Goal: Transaction & Acquisition: Download file/media

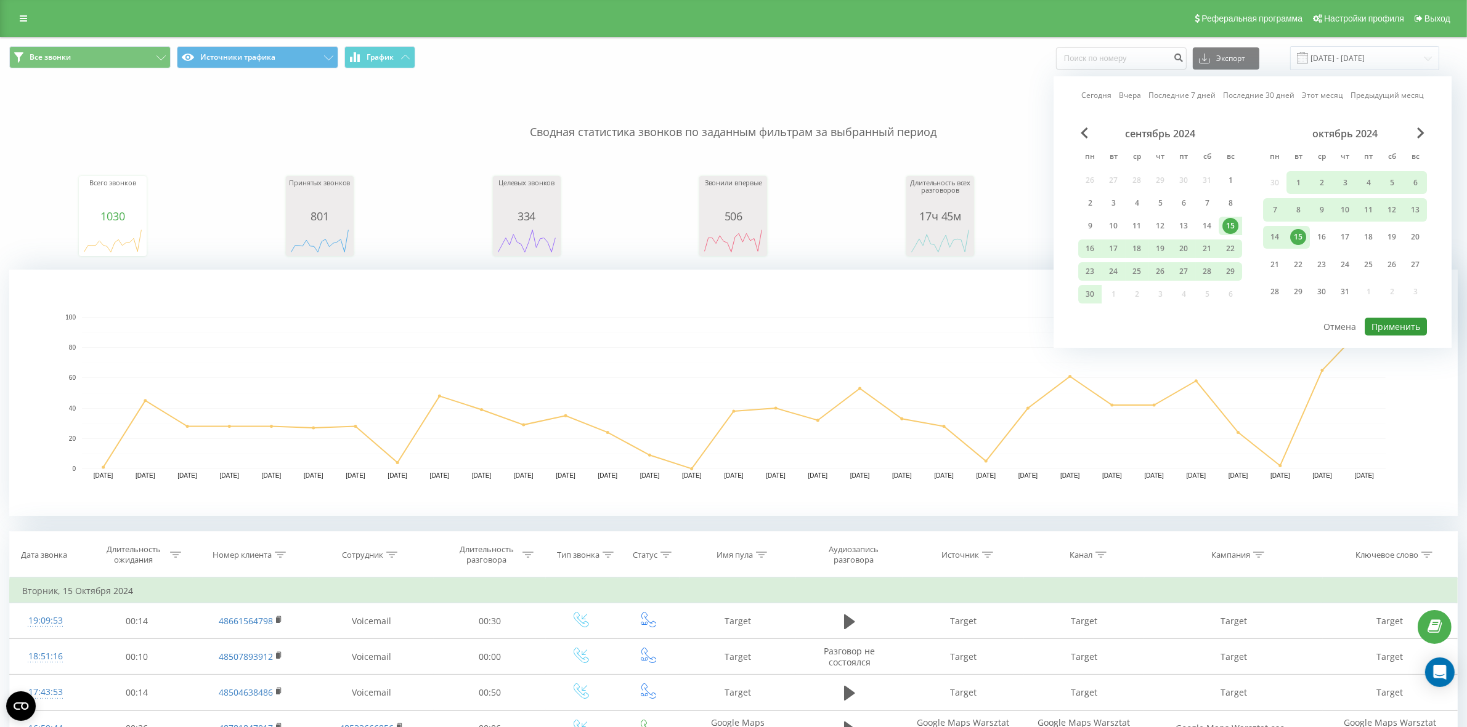
click at [1393, 322] on button "Применить" at bounding box center [1395, 327] width 62 height 18
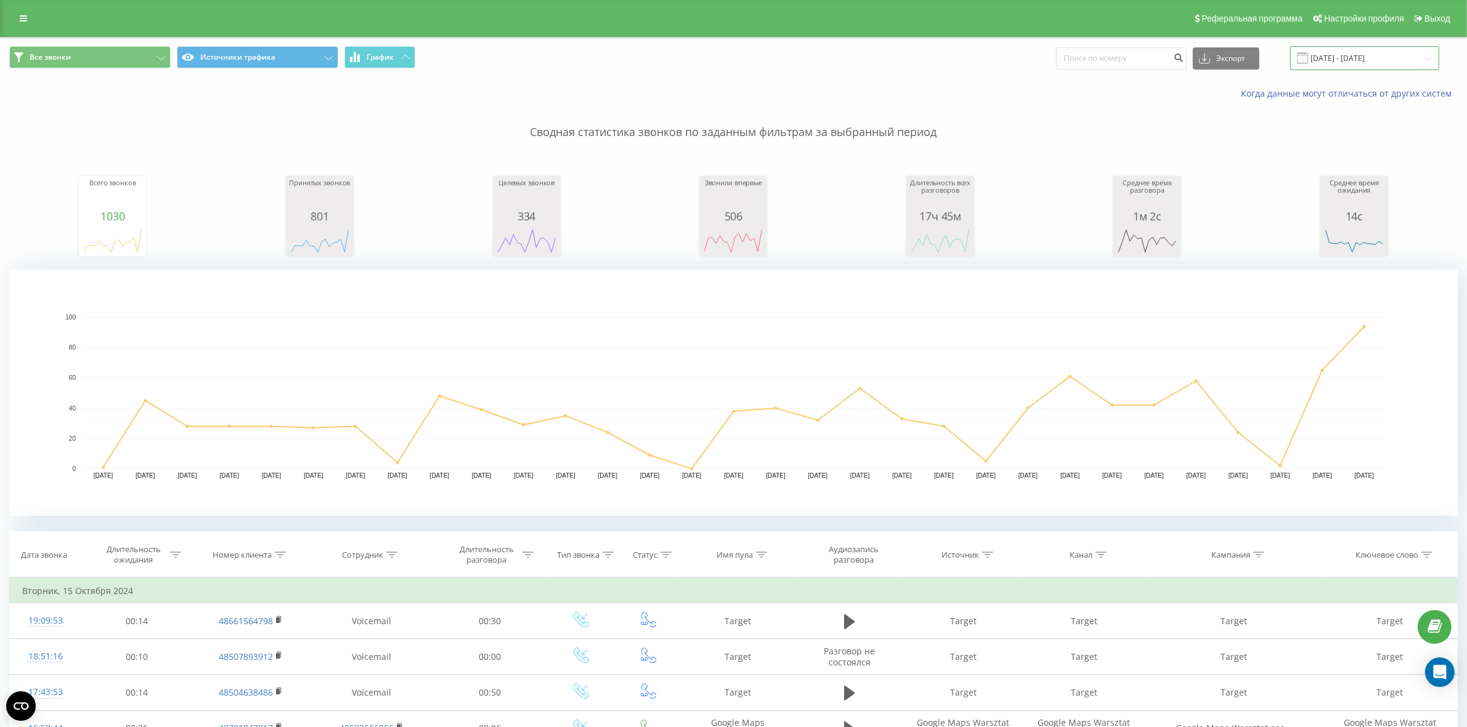
click at [1366, 60] on input "[DATE] - [DATE]" at bounding box center [1364, 58] width 149 height 24
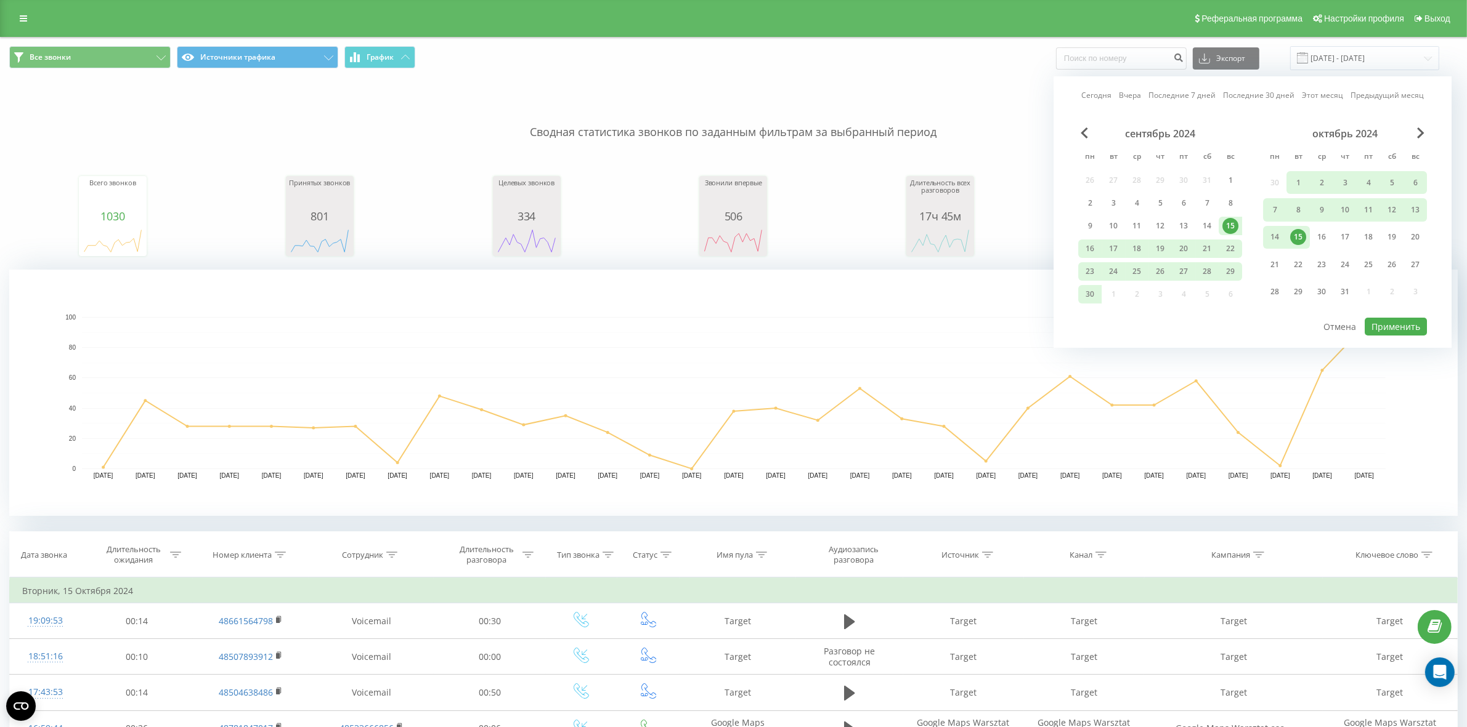
drag, startPoint x: 1109, startPoint y: 93, endPoint x: 1414, endPoint y: 281, distance: 359.0
click at [1111, 95] on link "Сегодня" at bounding box center [1096, 95] width 30 height 12
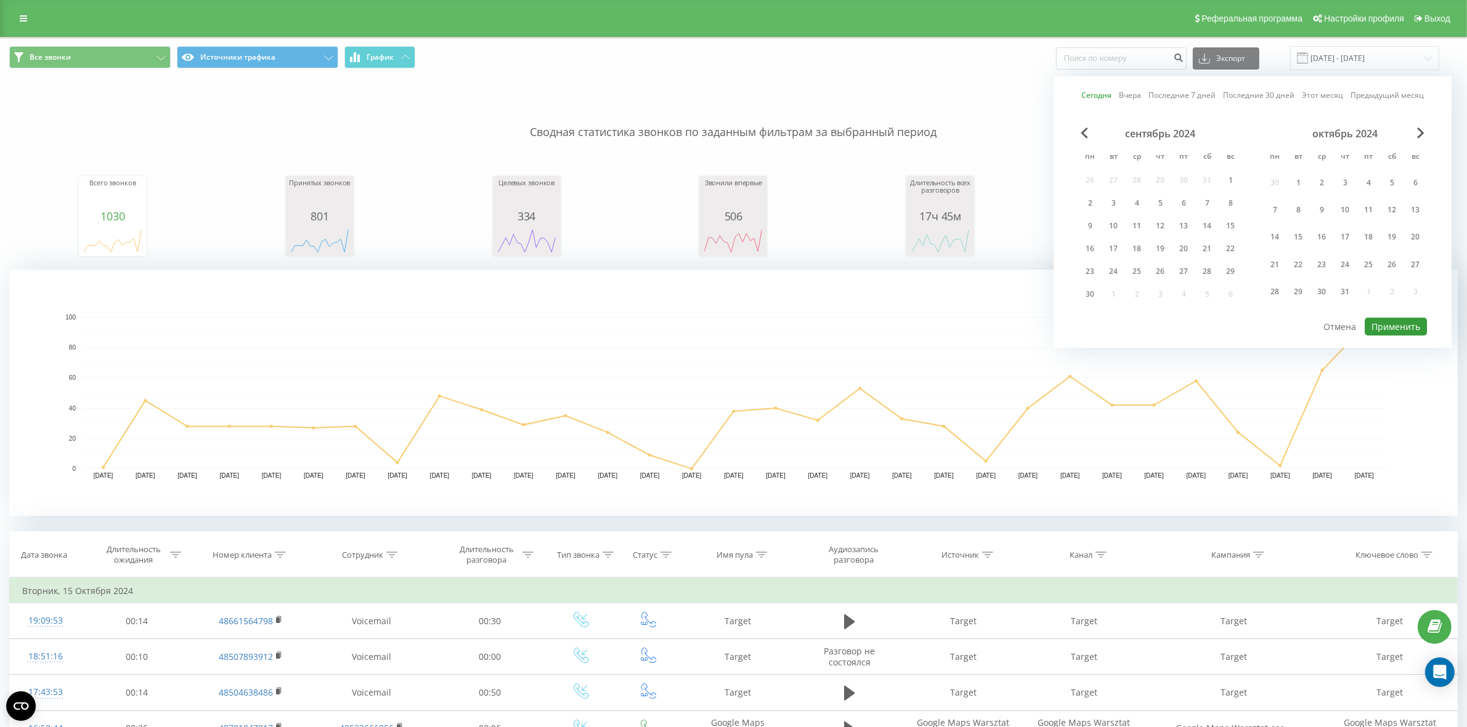
click at [1409, 320] on button "Применить" at bounding box center [1395, 327] width 62 height 18
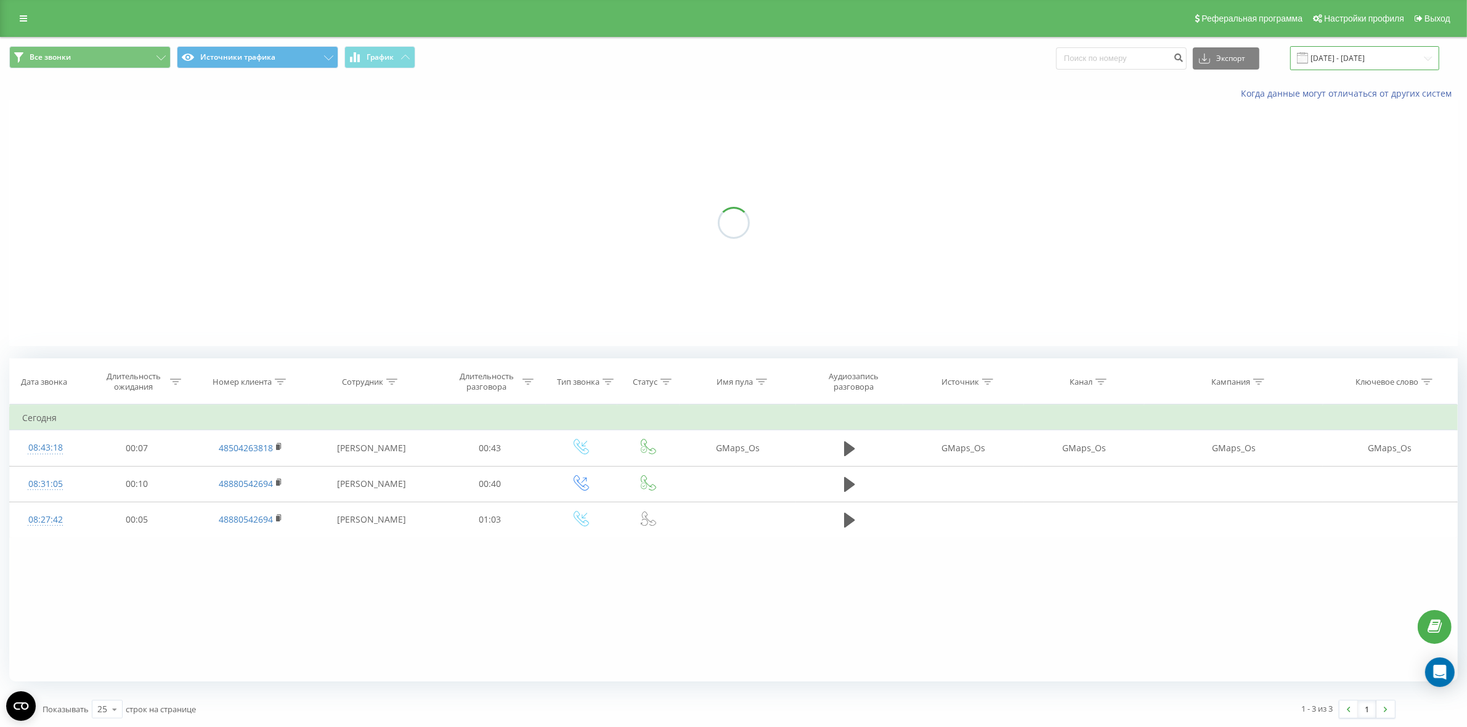
click at [1362, 68] on input "[DATE] - [DATE]" at bounding box center [1364, 58] width 149 height 24
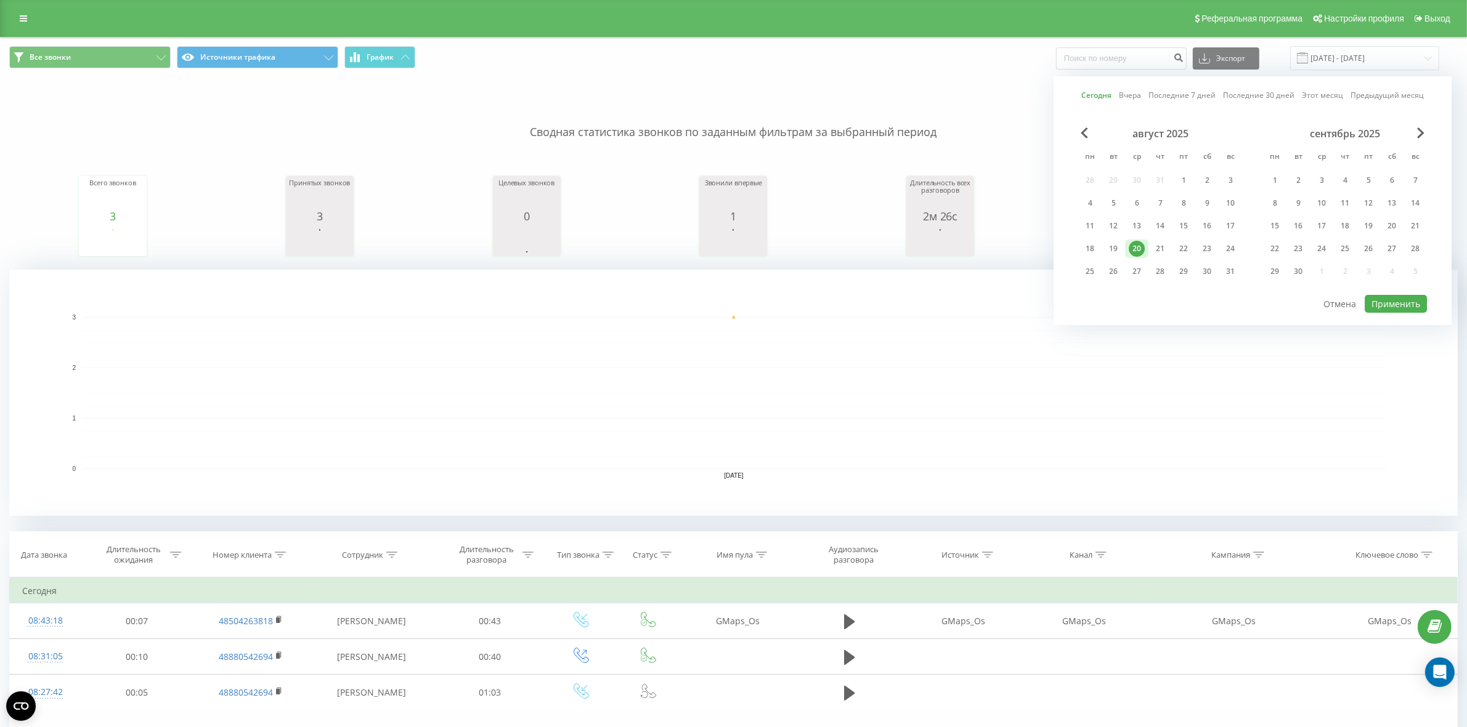
click at [1136, 244] on div "20" at bounding box center [1136, 249] width 16 height 16
click at [1083, 134] on span "Previous Month" at bounding box center [1083, 132] width 7 height 11
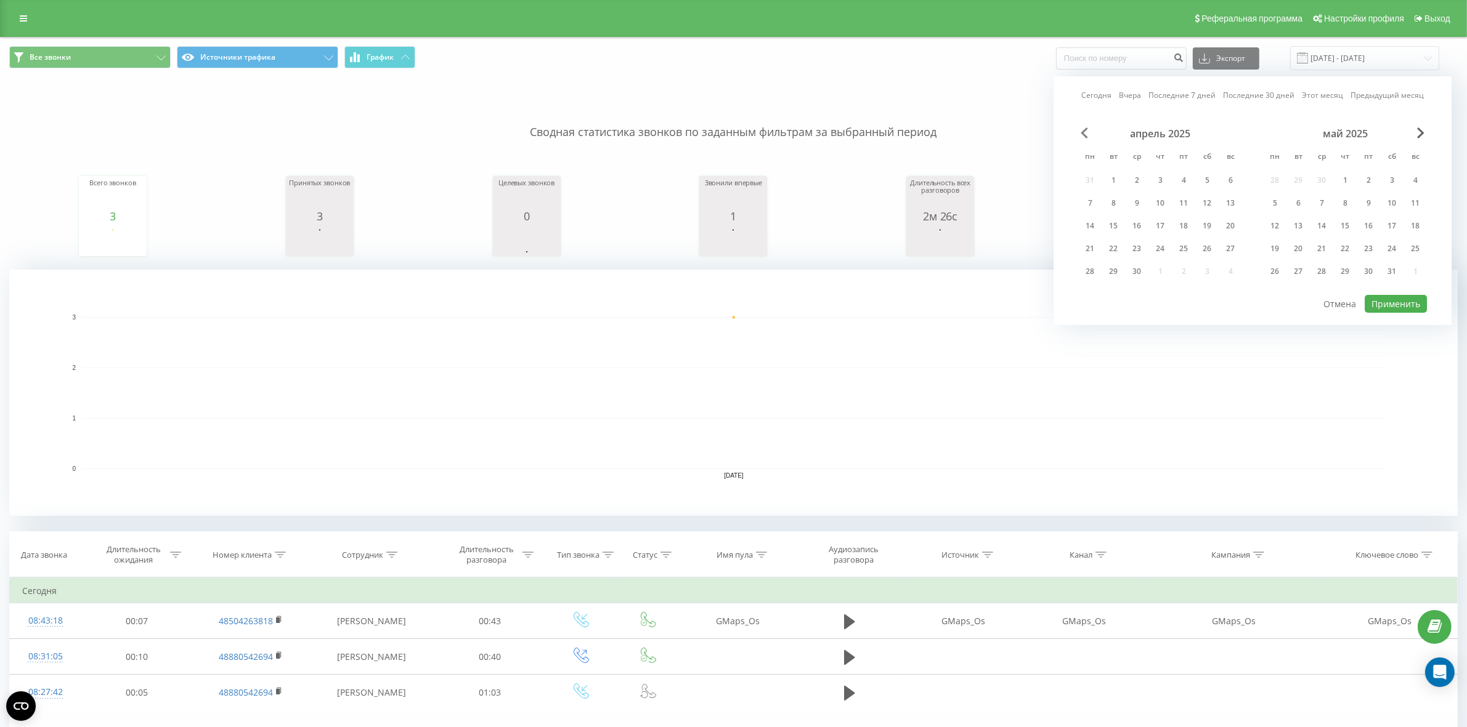
click at [1083, 134] on span "Previous Month" at bounding box center [1083, 132] width 7 height 11
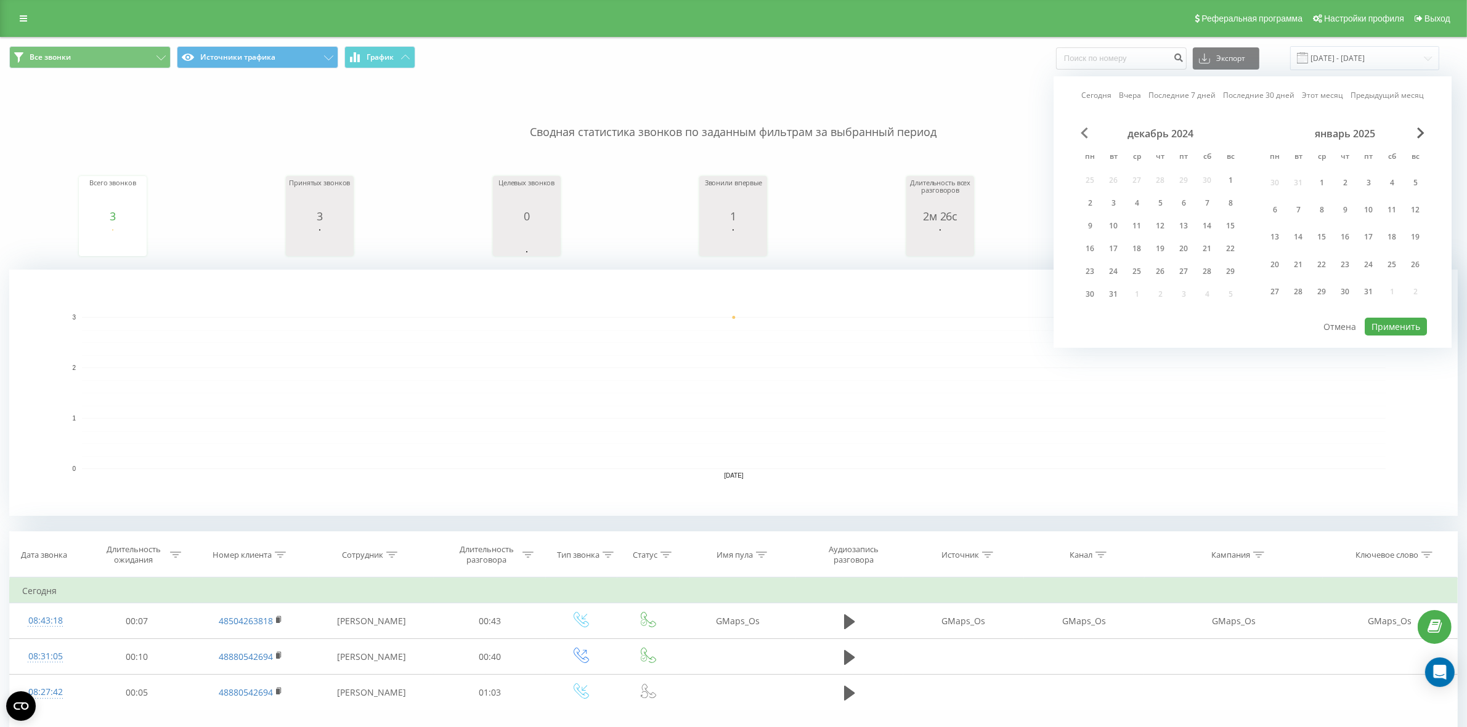
click at [1083, 134] on span "Previous Month" at bounding box center [1083, 132] width 7 height 11
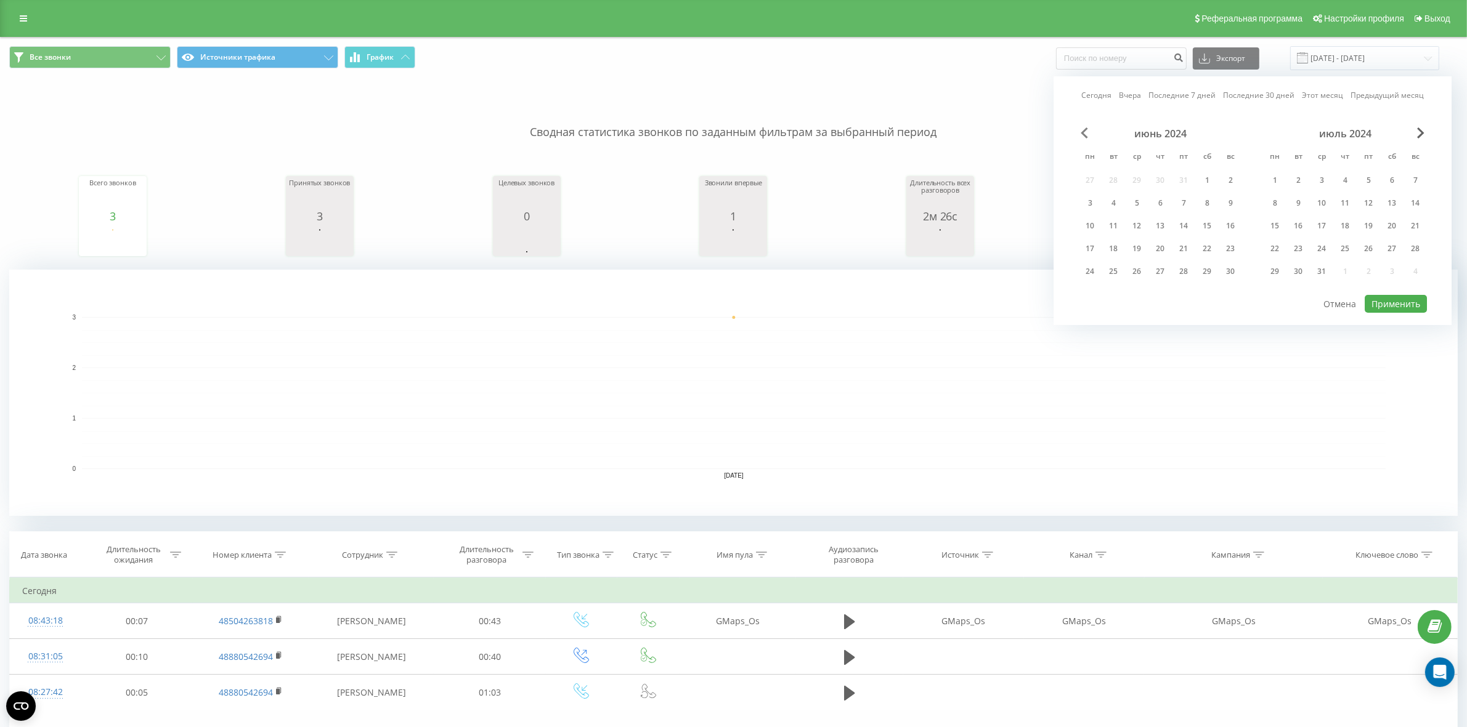
click at [1083, 134] on span "Previous Month" at bounding box center [1083, 132] width 7 height 11
click at [1079, 131] on div "апрель 2024" at bounding box center [1160, 133] width 164 height 12
click at [1080, 131] on span "Previous Month" at bounding box center [1083, 132] width 7 height 11
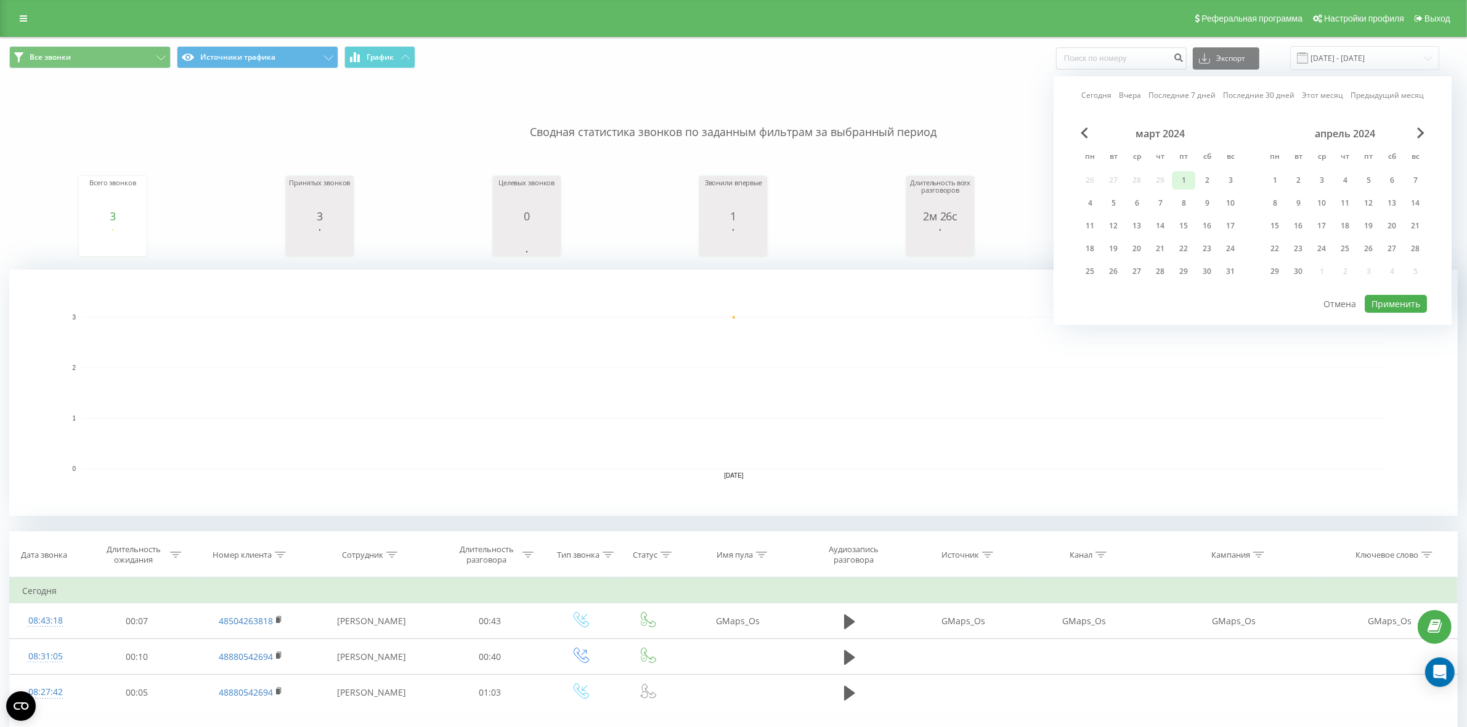
click at [1183, 183] on div "1" at bounding box center [1183, 180] width 16 height 16
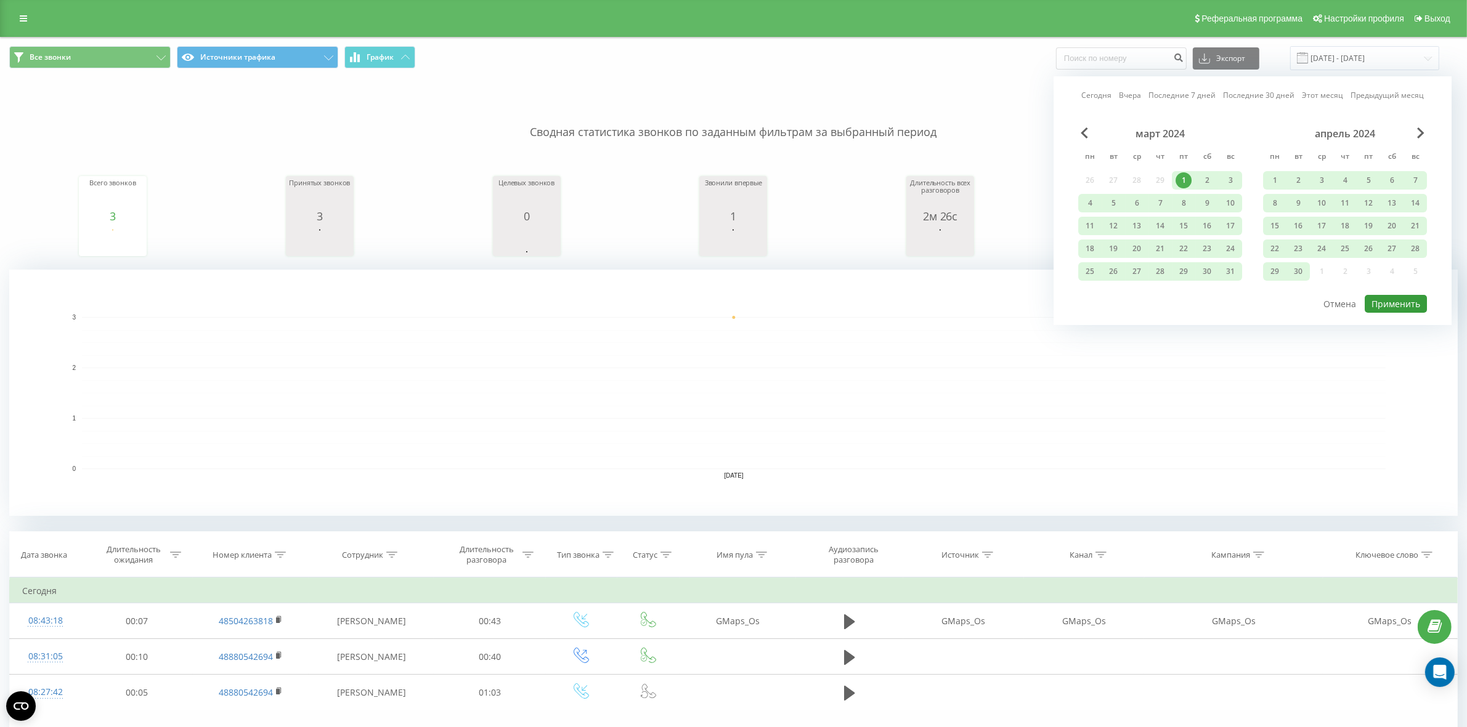
click at [1407, 302] on button "Применить" at bounding box center [1395, 304] width 62 height 18
type input "[DATE] - [DATE]"
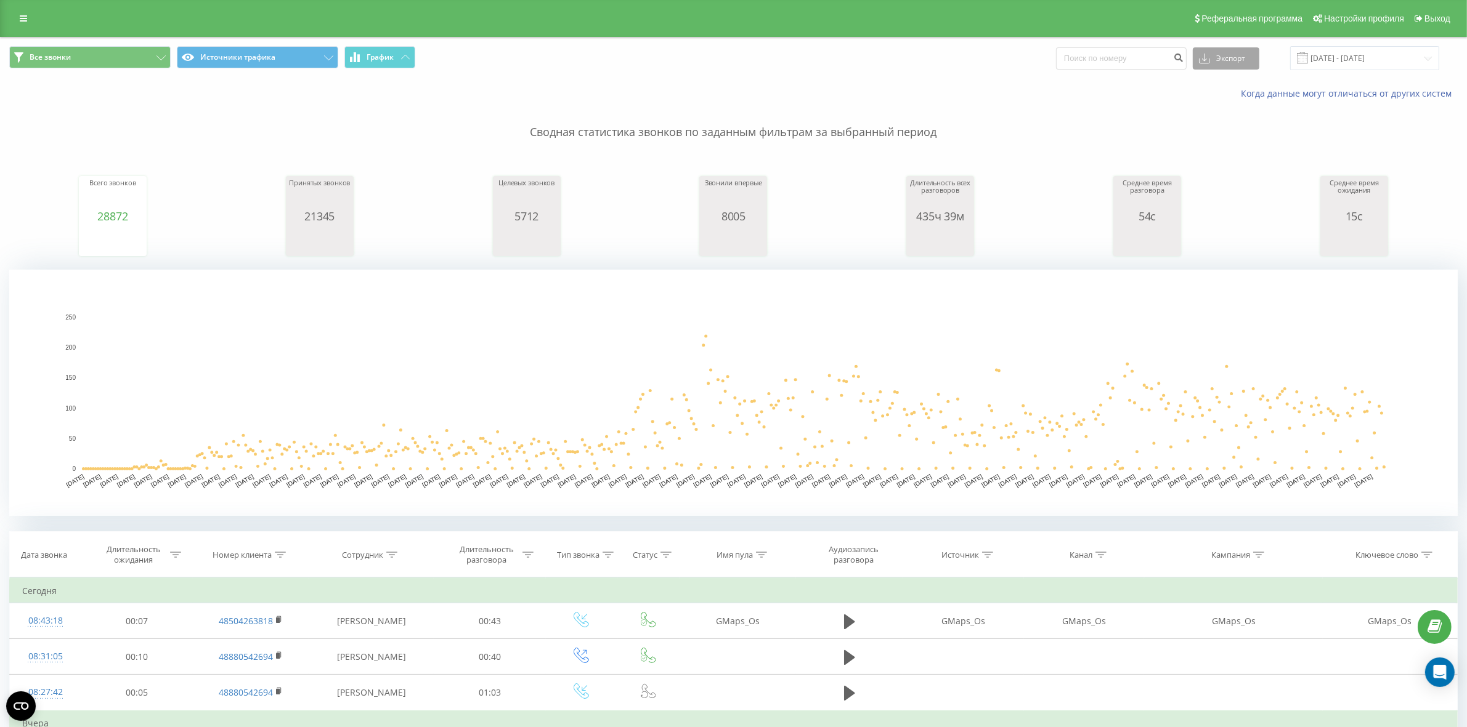
click at [1233, 60] on button "Экспорт" at bounding box center [1225, 58] width 67 height 22
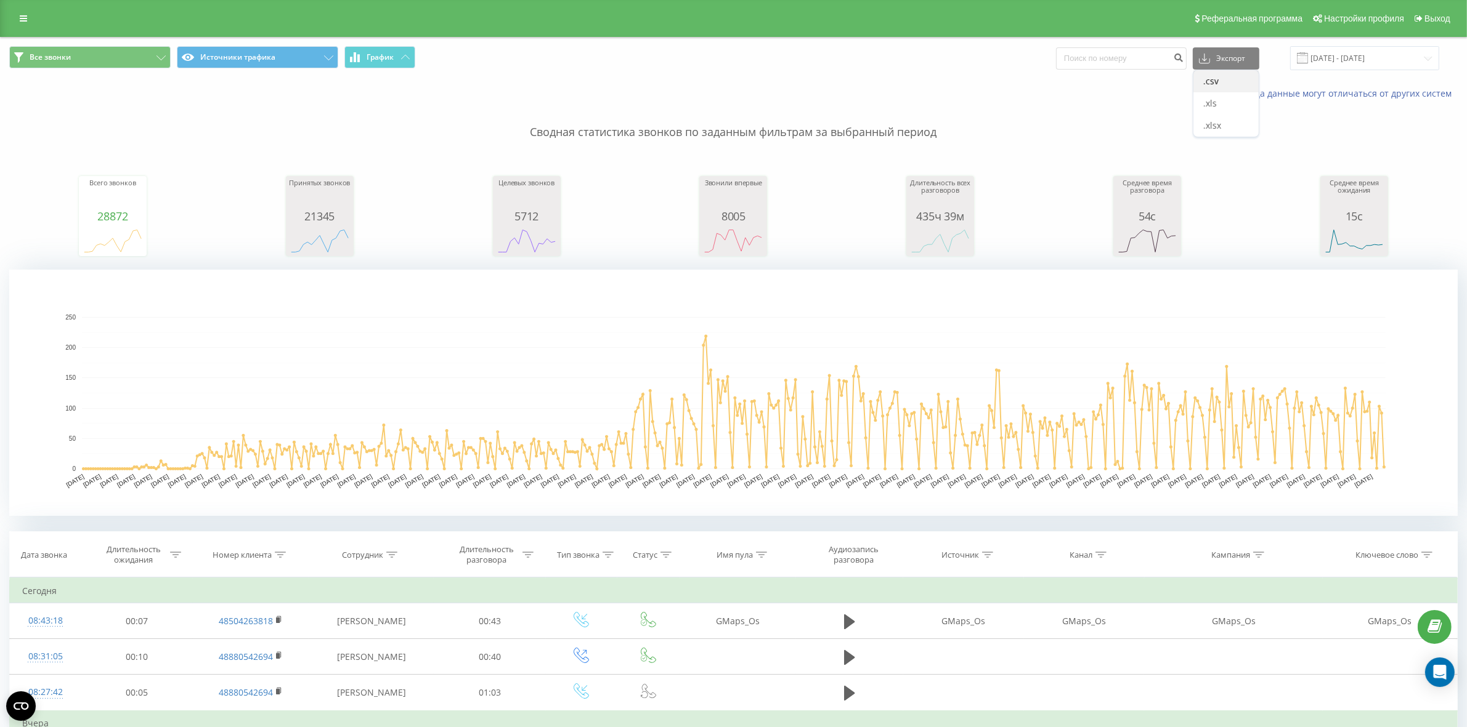
click at [1239, 81] on div ".csv" at bounding box center [1225, 81] width 65 height 22
click at [294, 67] on button "Источники трафика" at bounding box center [257, 57] width 161 height 22
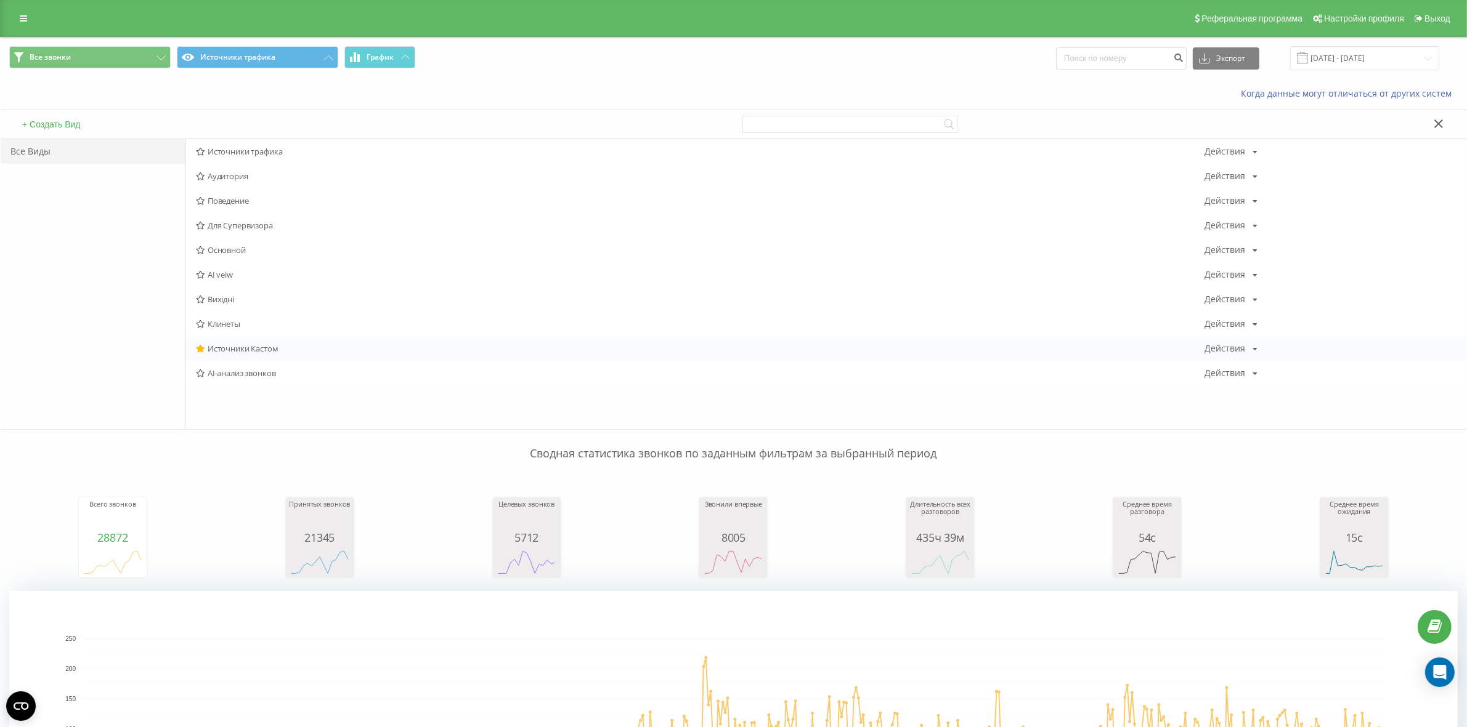
click at [277, 351] on span "Источники Кастом" at bounding box center [700, 348] width 1008 height 9
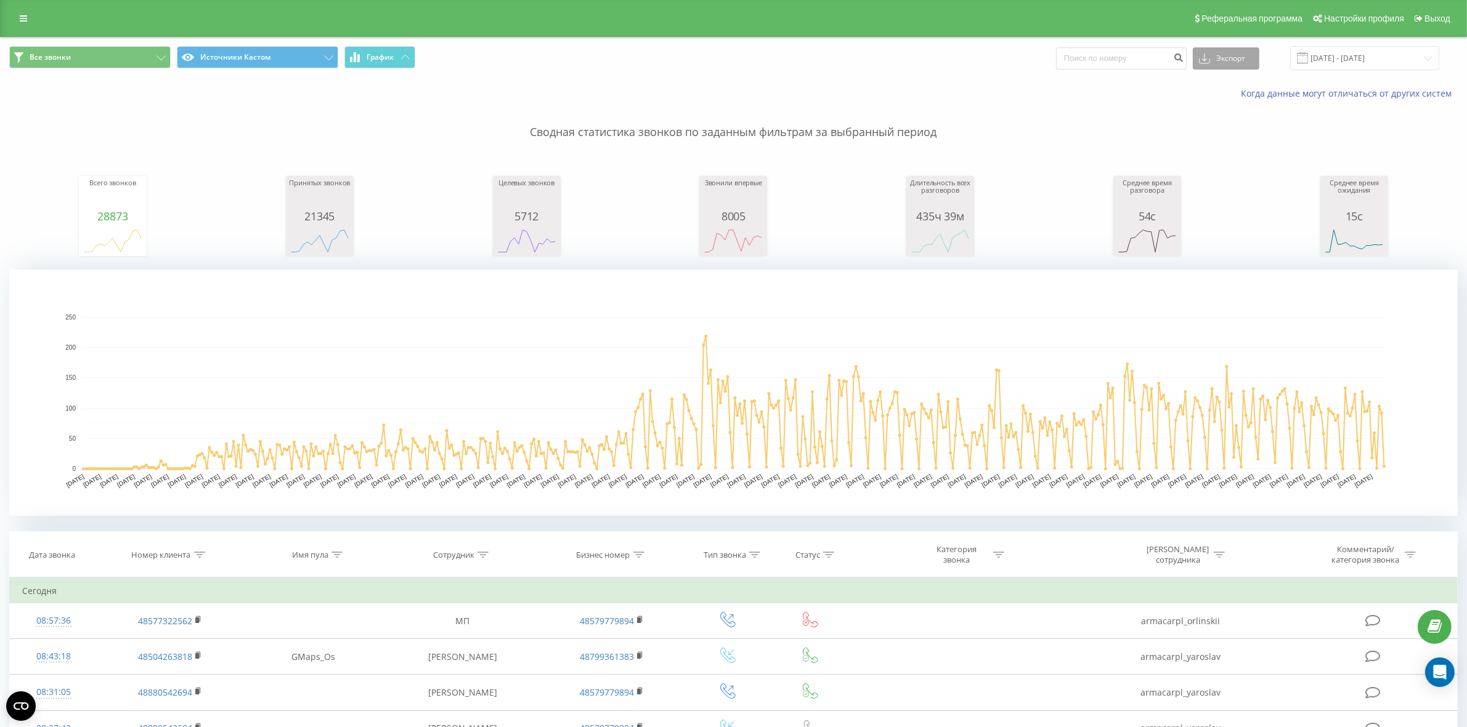
click at [1229, 57] on button "Экспорт" at bounding box center [1225, 58] width 67 height 22
click at [1229, 74] on div ".csv" at bounding box center [1225, 81] width 65 height 22
